Goal: Find contact information: Find contact information

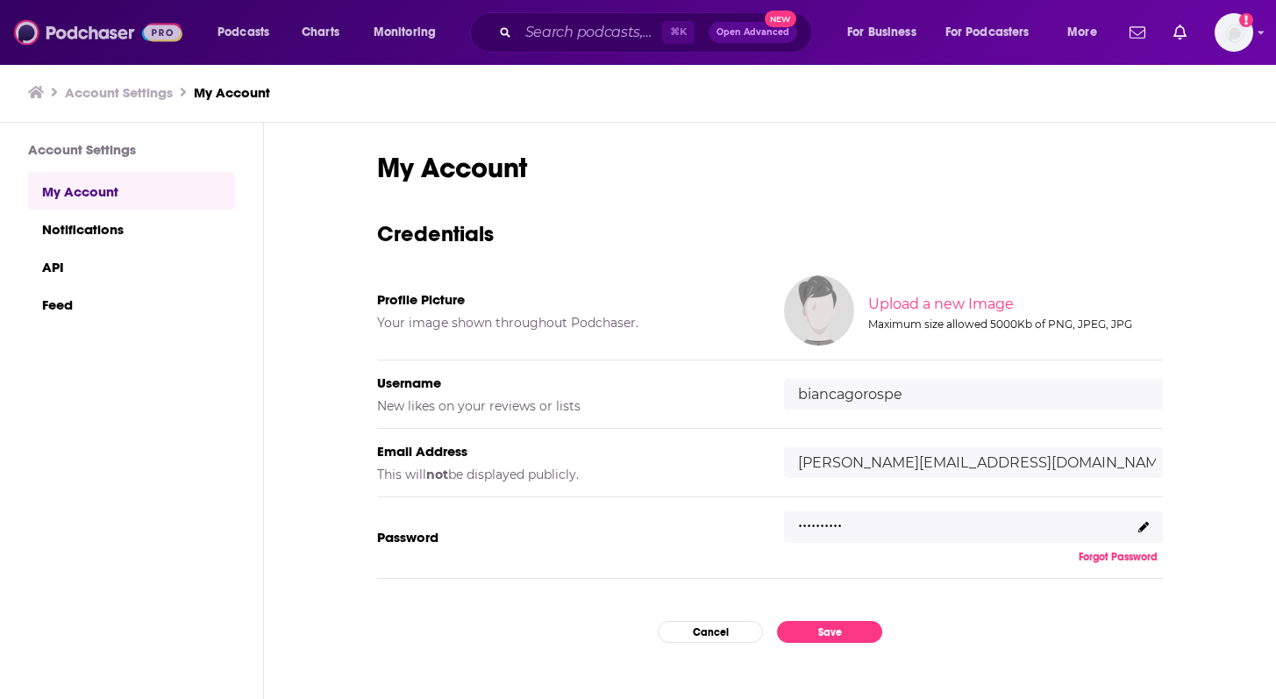
click at [52, 33] on img at bounding box center [98, 32] width 168 height 33
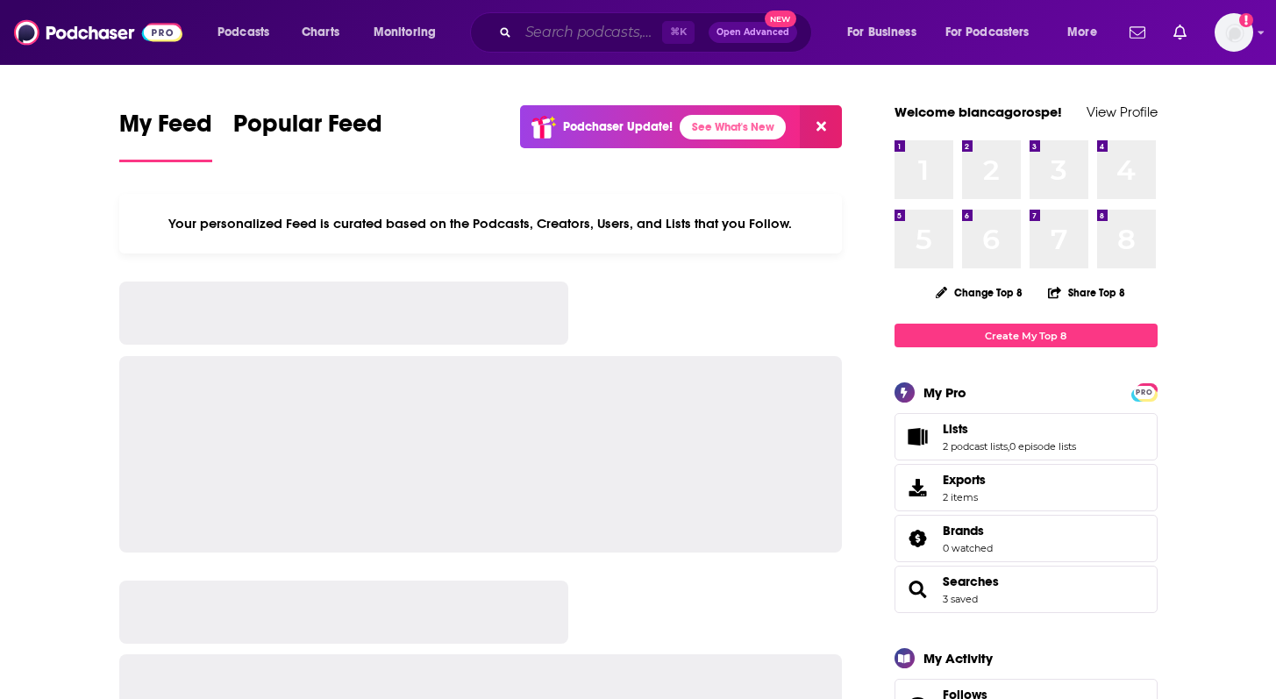
click at [542, 41] on input "Search podcasts, credits, & more..." at bounding box center [590, 32] width 144 height 28
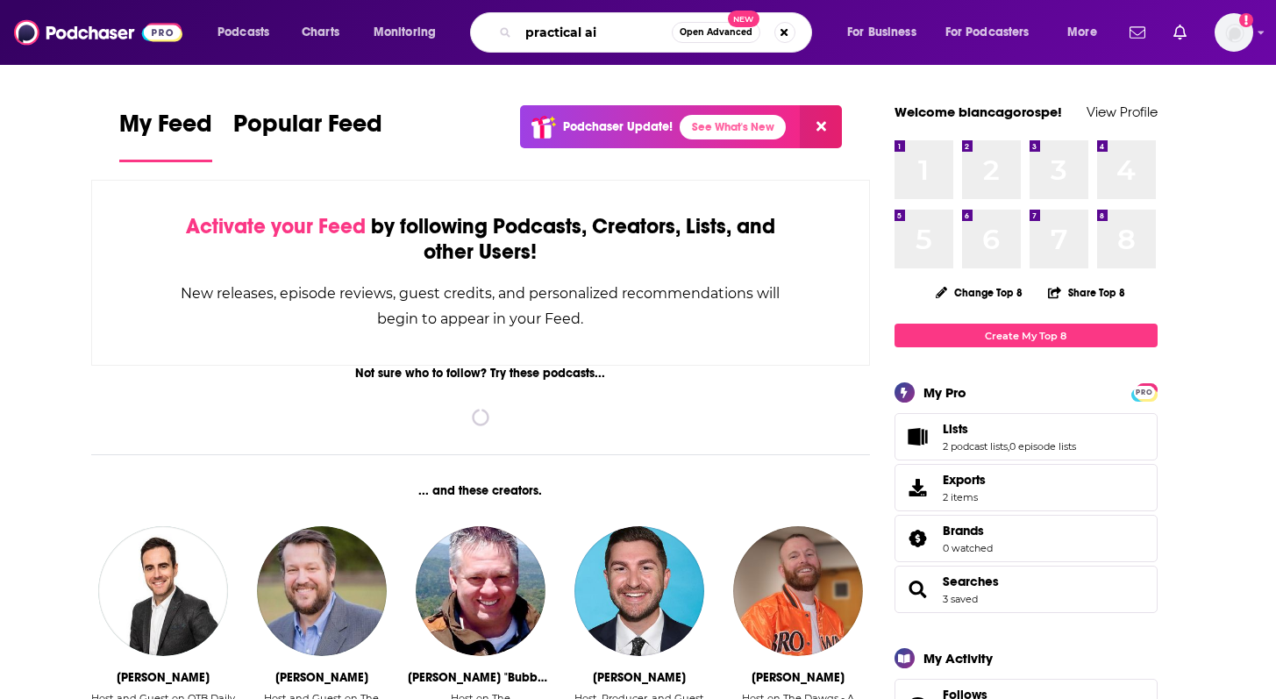
type input "practical ai"
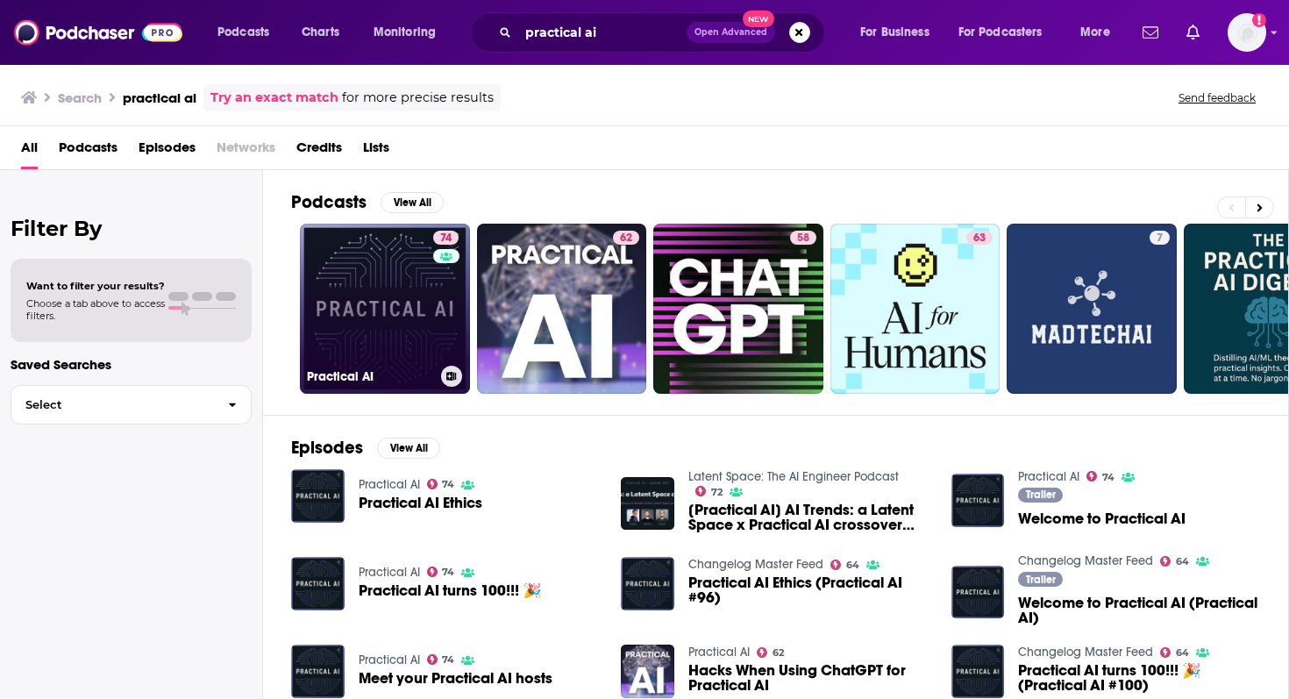
click at [386, 295] on link "74 Practical AI" at bounding box center [385, 309] width 170 height 170
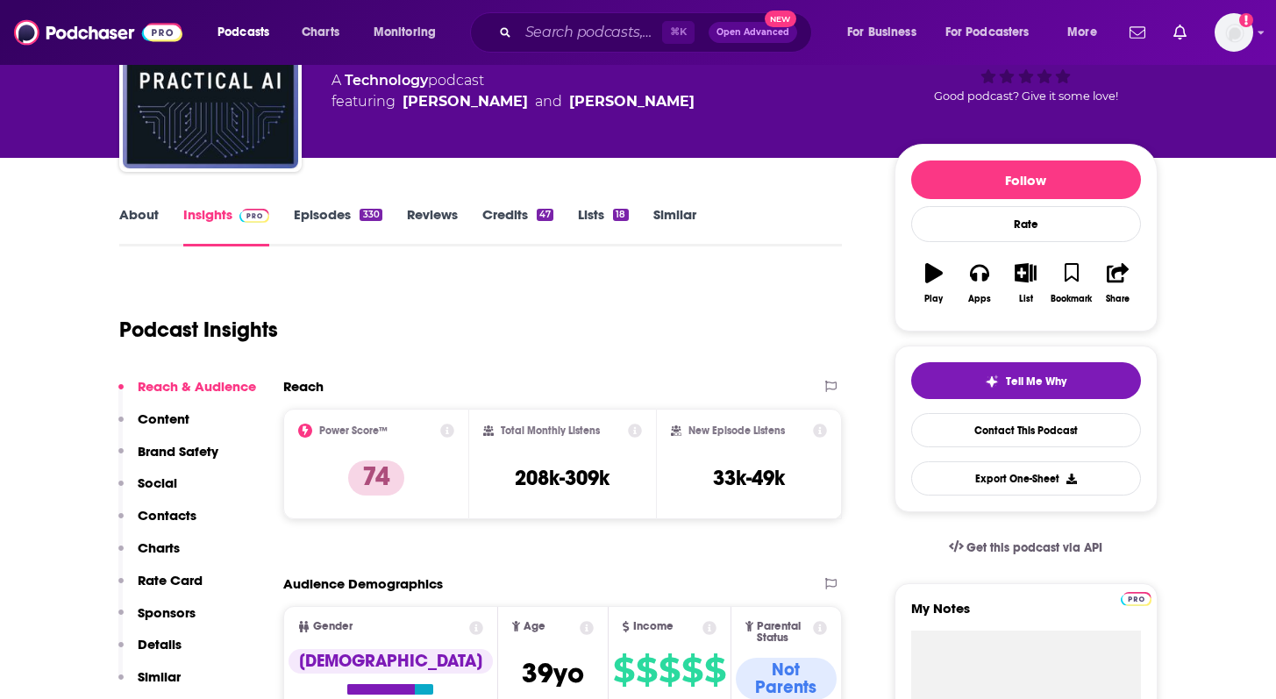
scroll to position [211, 0]
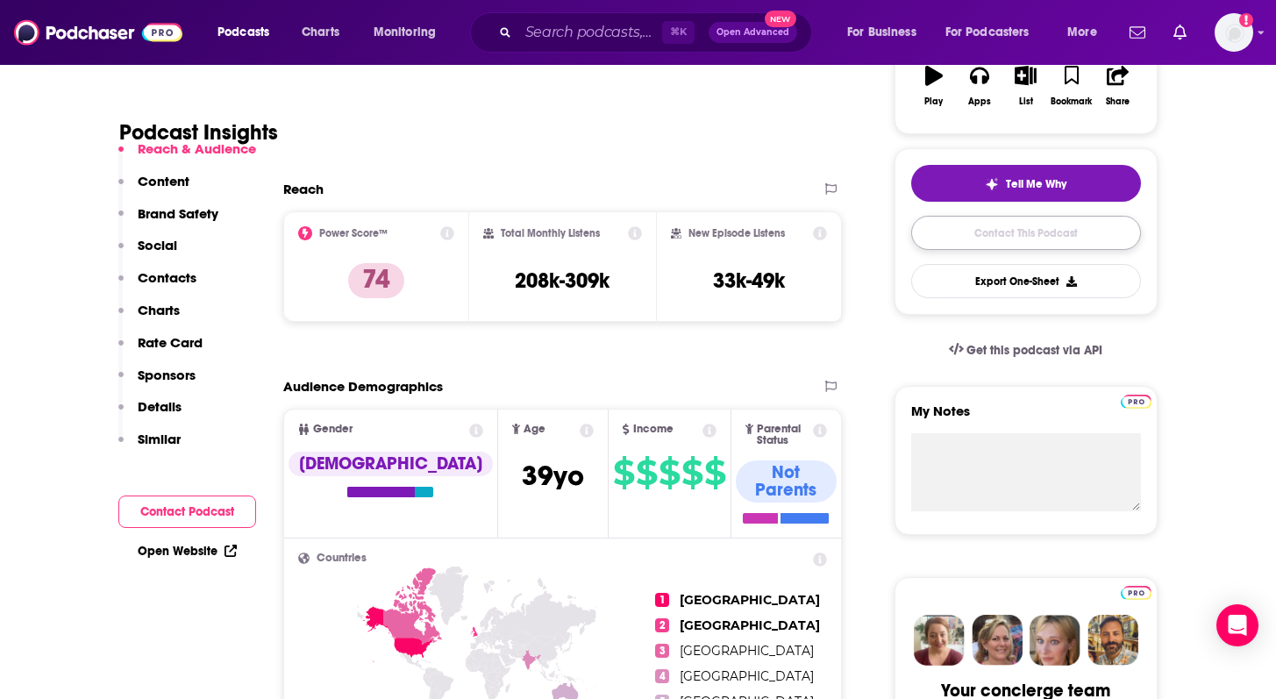
click at [966, 236] on link "Contact This Podcast" at bounding box center [1026, 233] width 230 height 34
